Goal: Task Accomplishment & Management: Use online tool/utility

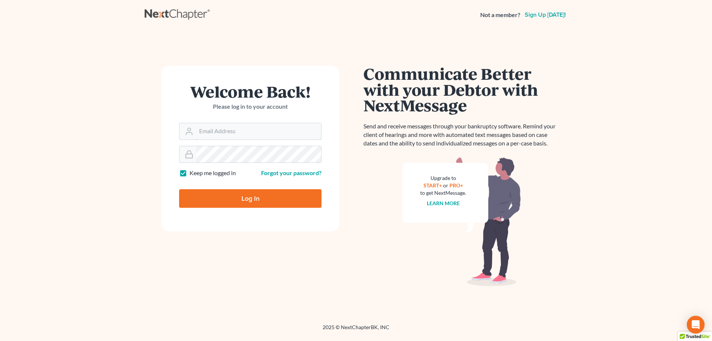
type input "[EMAIL_ADDRESS][DOMAIN_NAME]"
click at [249, 198] on input "Log In" at bounding box center [250, 198] width 142 height 19
type input "Thinking..."
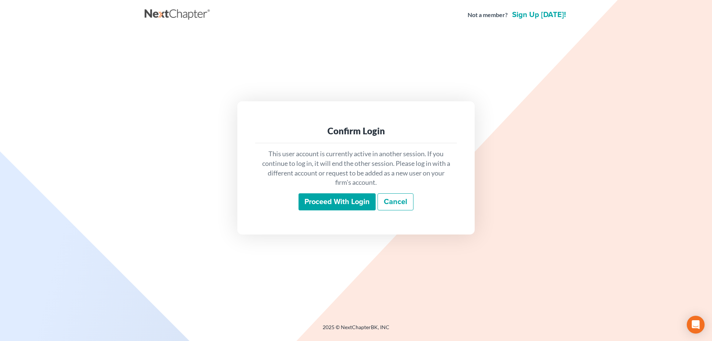
click at [358, 201] on input "Proceed with login" at bounding box center [336, 201] width 77 height 17
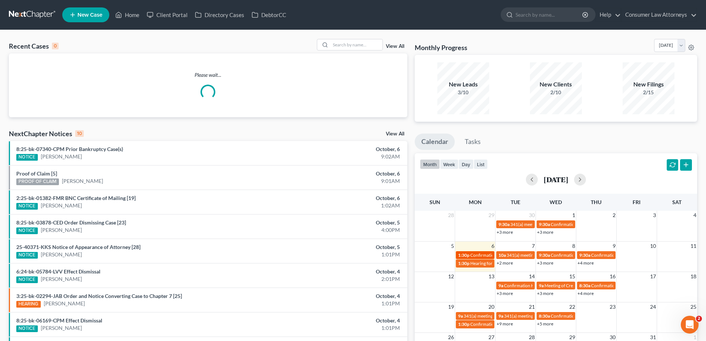
click at [474, 254] on span "Confirmation hearing for [PERSON_NAME]" at bounding box center [512, 255] width 84 height 6
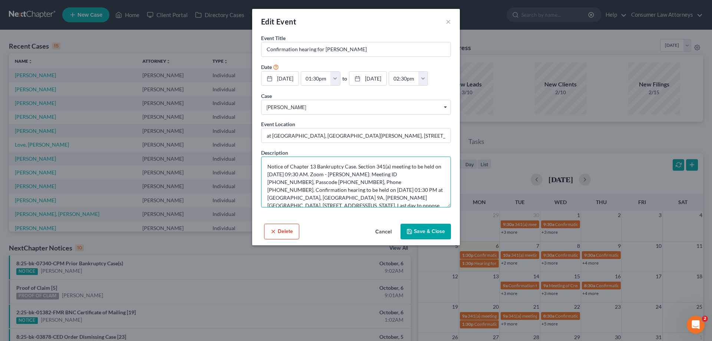
click at [382, 180] on textarea "Notice of Chapter 13 Bankruptcy Case. Section 341(a) meeting to be held on [DAT…" at bounding box center [356, 181] width 190 height 51
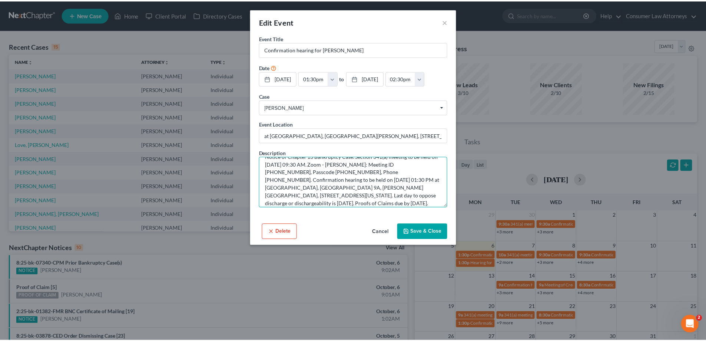
scroll to position [16, 0]
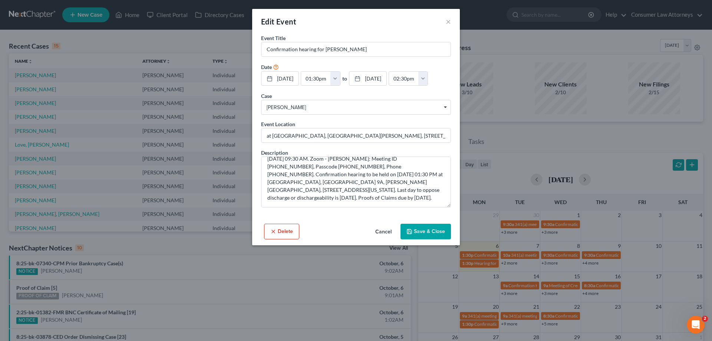
click at [386, 231] on button "Cancel" at bounding box center [383, 231] width 28 height 15
